Goal: Information Seeking & Learning: Learn about a topic

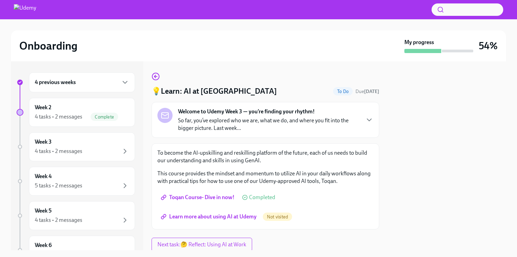
scroll to position [23, 0]
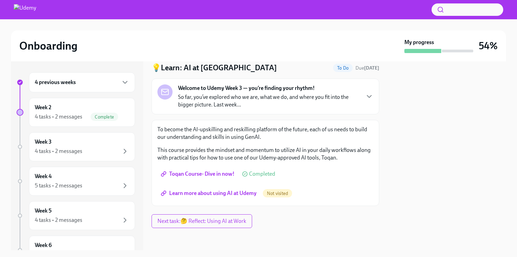
click at [241, 191] on span "Learn more about using AI at Udemy" at bounding box center [209, 193] width 94 height 7
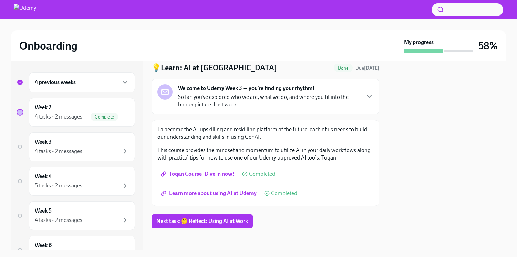
click at [150, 2] on div at bounding box center [258, 9] width 517 height 19
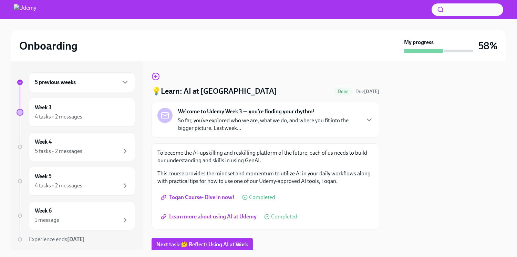
click at [374, 116] on div "Welcome to Udemy Week 3 — you’re finding your rhythm! So far, you’ve explored w…" at bounding box center [264, 120] width 227 height 36
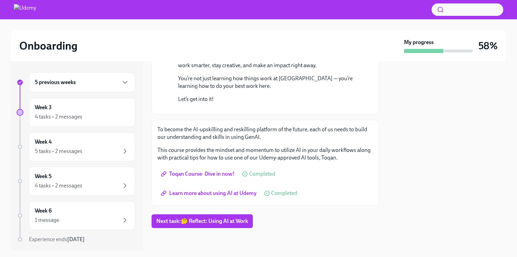
scroll to position [189, 0]
click at [73, 102] on div "Week 3 4 tasks • 2 messages" at bounding box center [82, 112] width 106 height 29
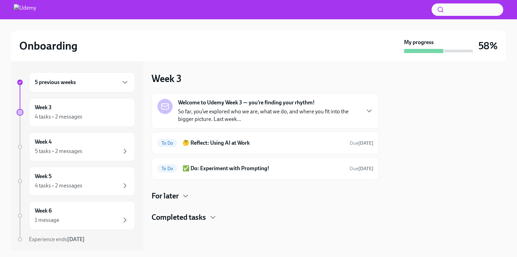
click at [73, 102] on div "Week 3 4 tasks • 2 messages" at bounding box center [82, 112] width 106 height 29
